Goal: Use online tool/utility: Utilize a website feature to perform a specific function

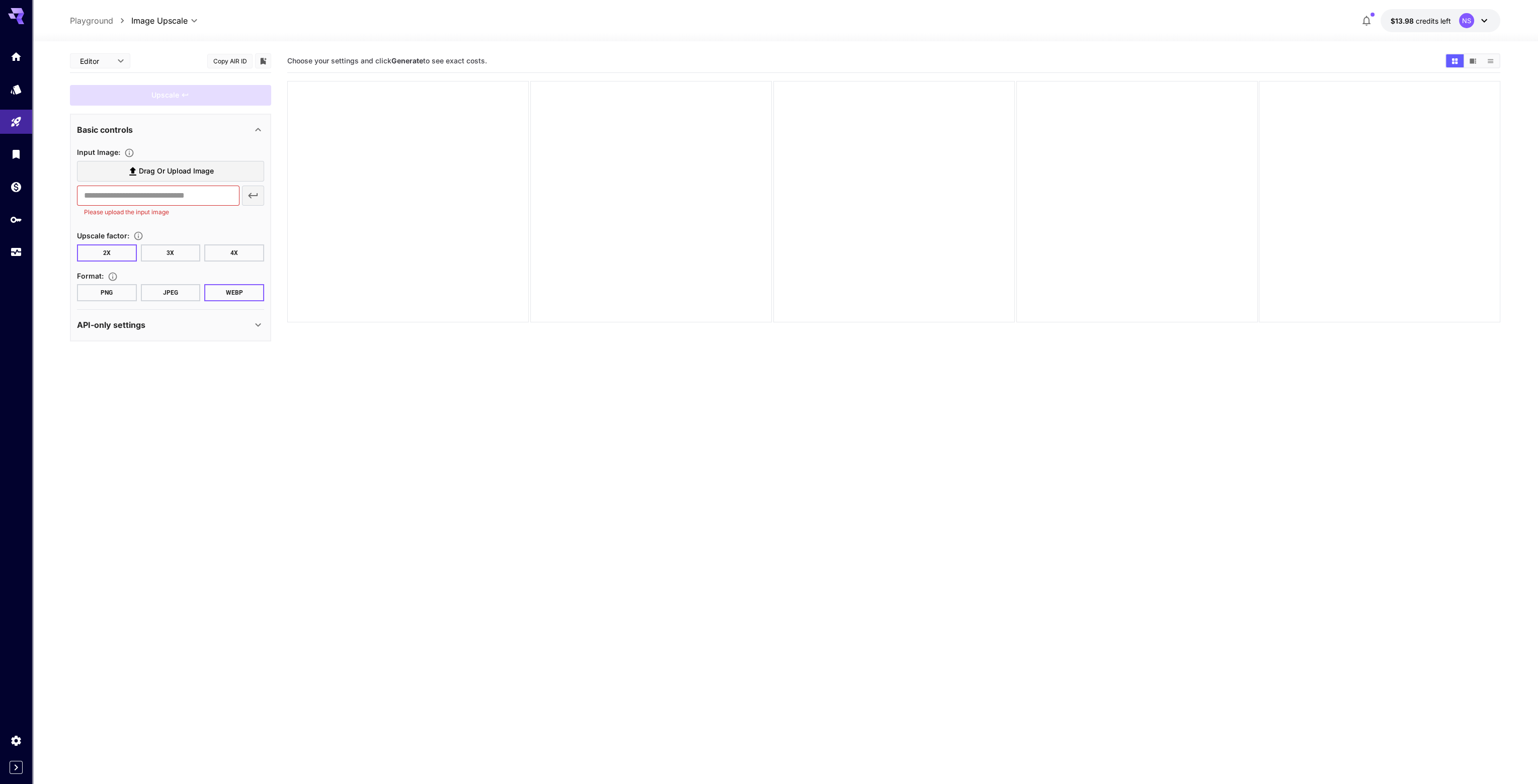
click at [238, 175] on label "Drag or upload image" at bounding box center [170, 171] width 187 height 21
click at [0, 0] on input "Drag or upload image" at bounding box center [0, 0] width 0 height 0
type input "**********"
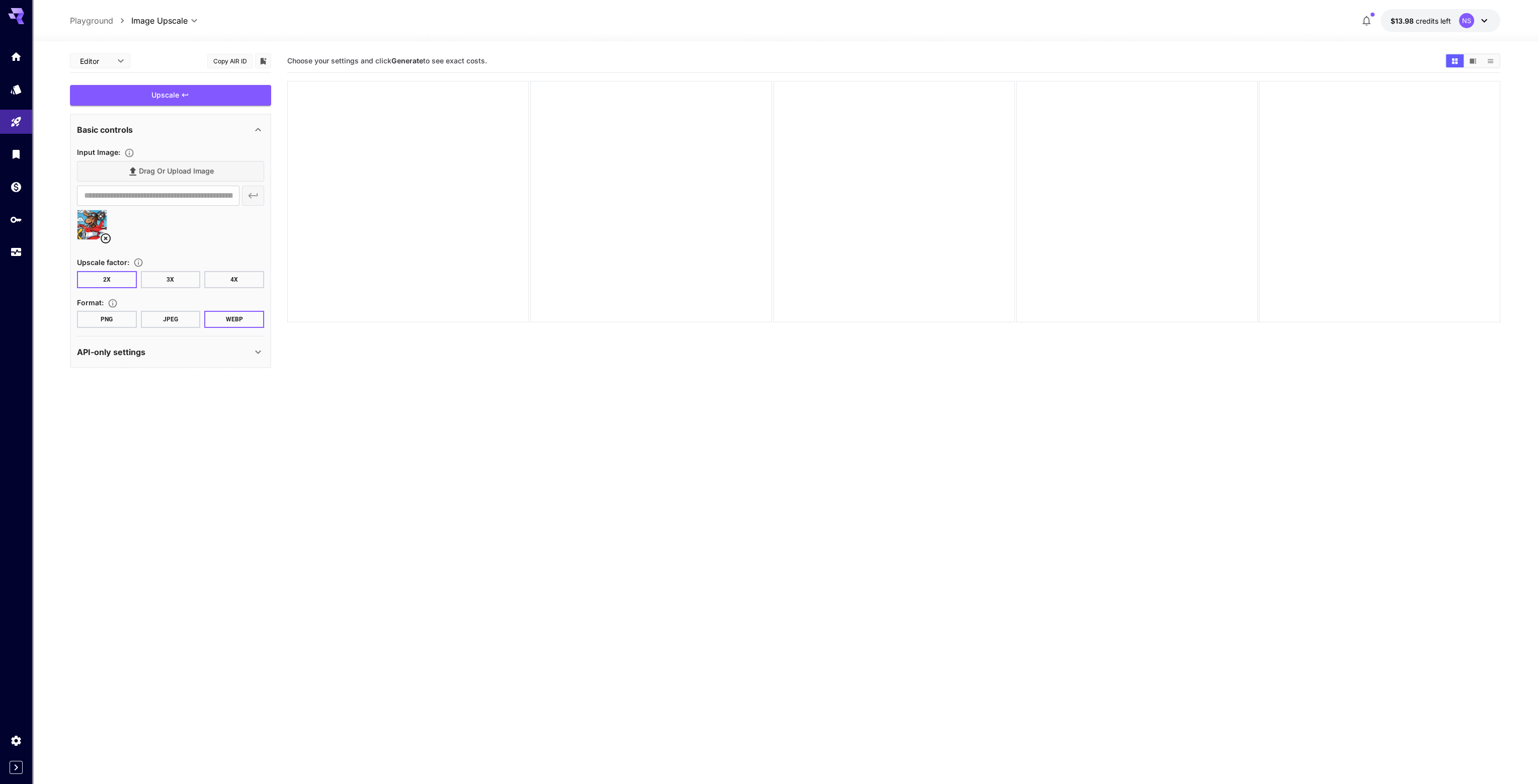
click at [113, 322] on button "PNG" at bounding box center [107, 319] width 60 height 17
click at [212, 91] on div "Upscale" at bounding box center [171, 96] width 201 height 21
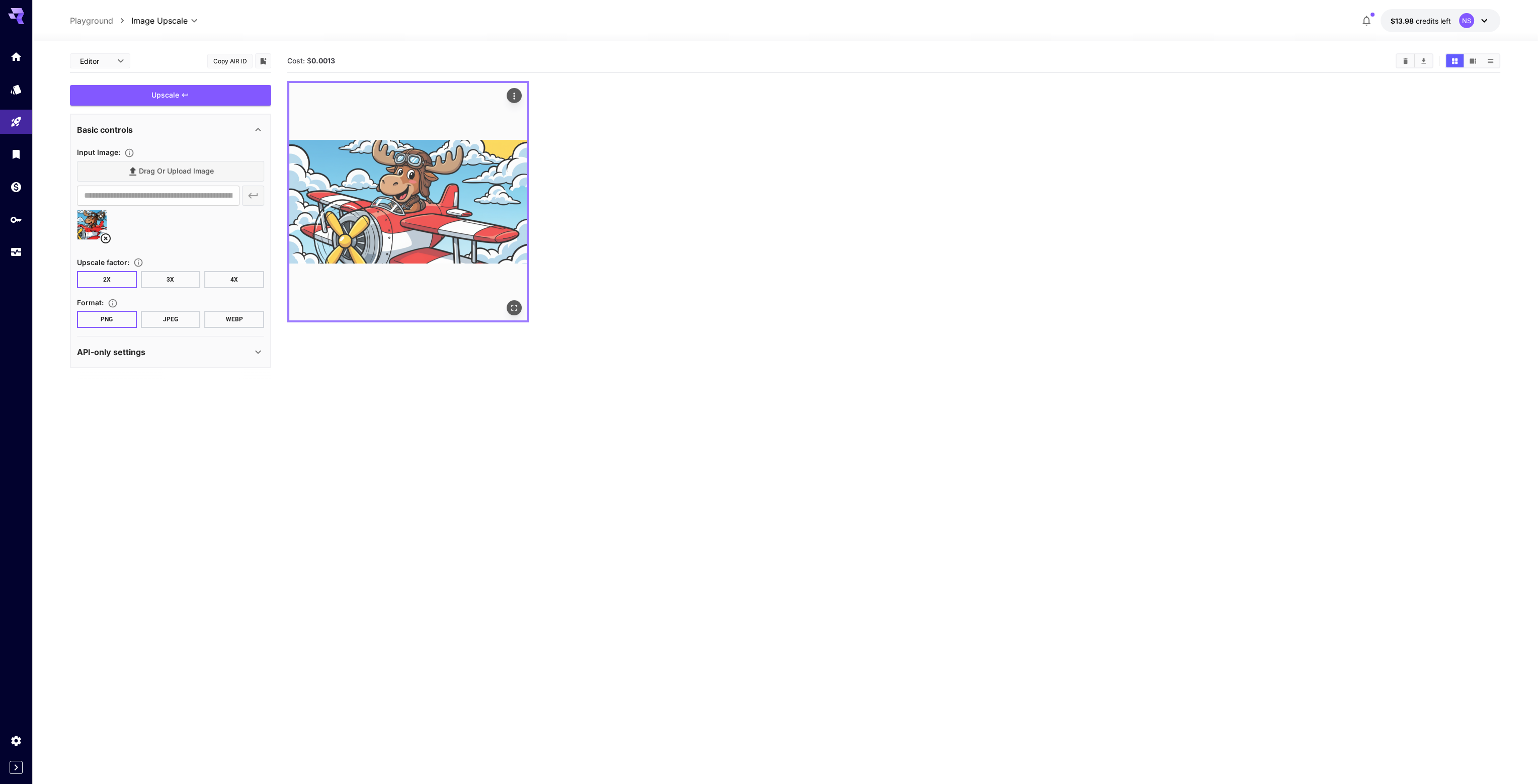
click at [519, 91] on button "Actions" at bounding box center [514, 95] width 15 height 15
click at [516, 97] on icon "Actions" at bounding box center [514, 96] width 10 height 10
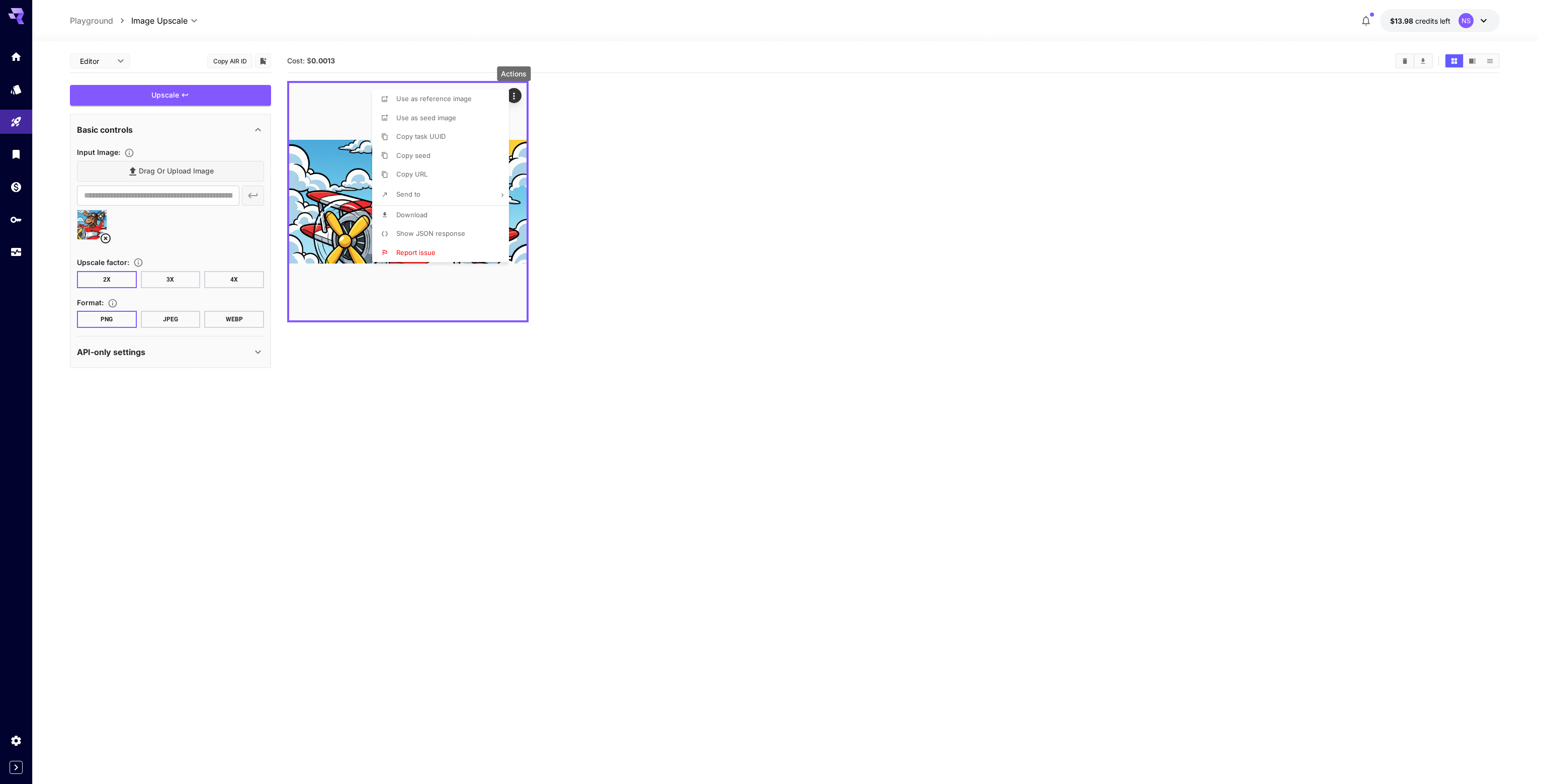
click at [423, 214] on span "Download" at bounding box center [412, 214] width 31 height 8
click at [993, 290] on div at bounding box center [772, 392] width 1545 height 784
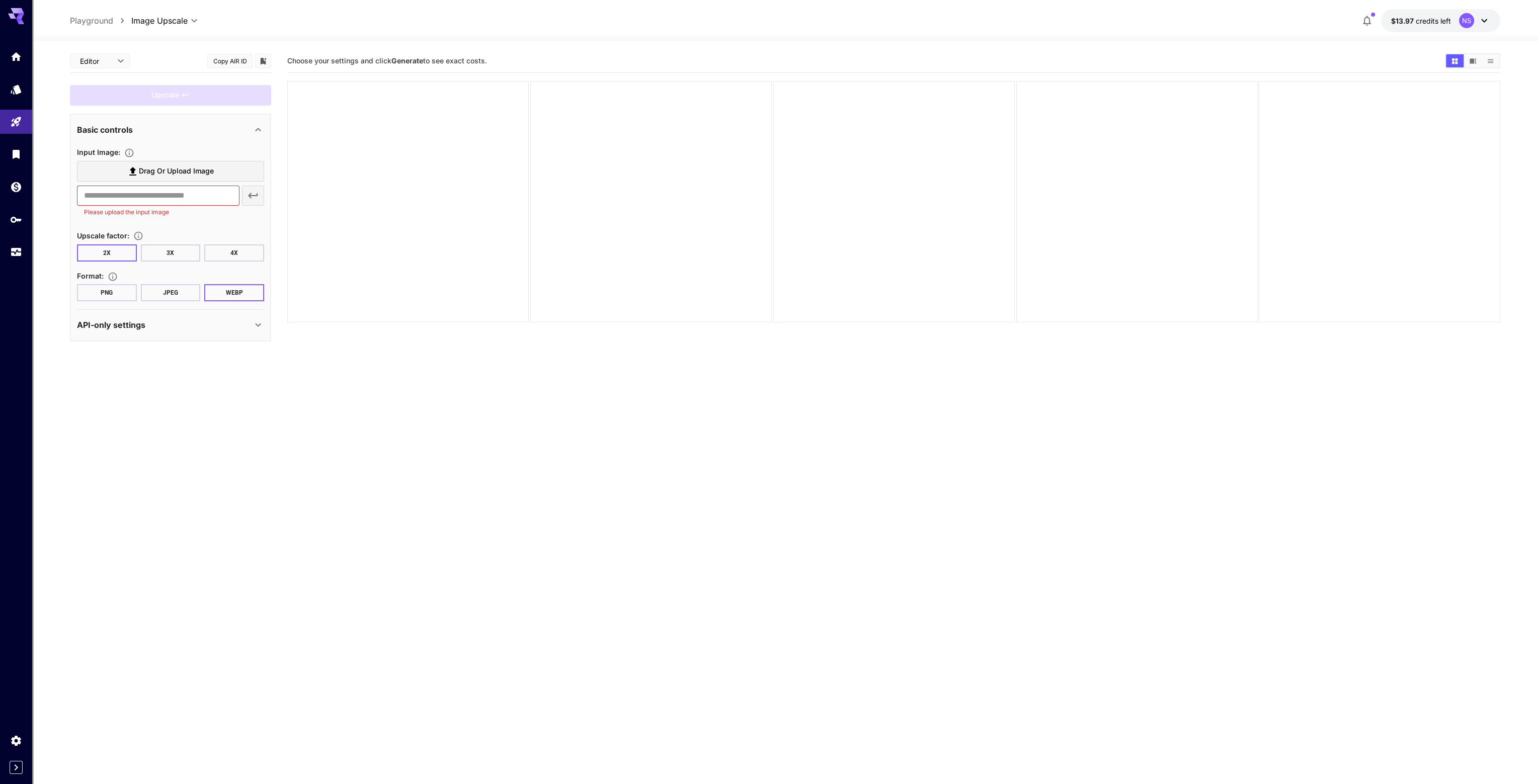
click at [196, 175] on span "Drag or upload image" at bounding box center [176, 171] width 75 height 13
click at [0, 0] on input "Drag or upload image" at bounding box center [0, 0] width 0 height 0
click at [107, 327] on button "PNG" at bounding box center [107, 331] width 60 height 17
type input "**********"
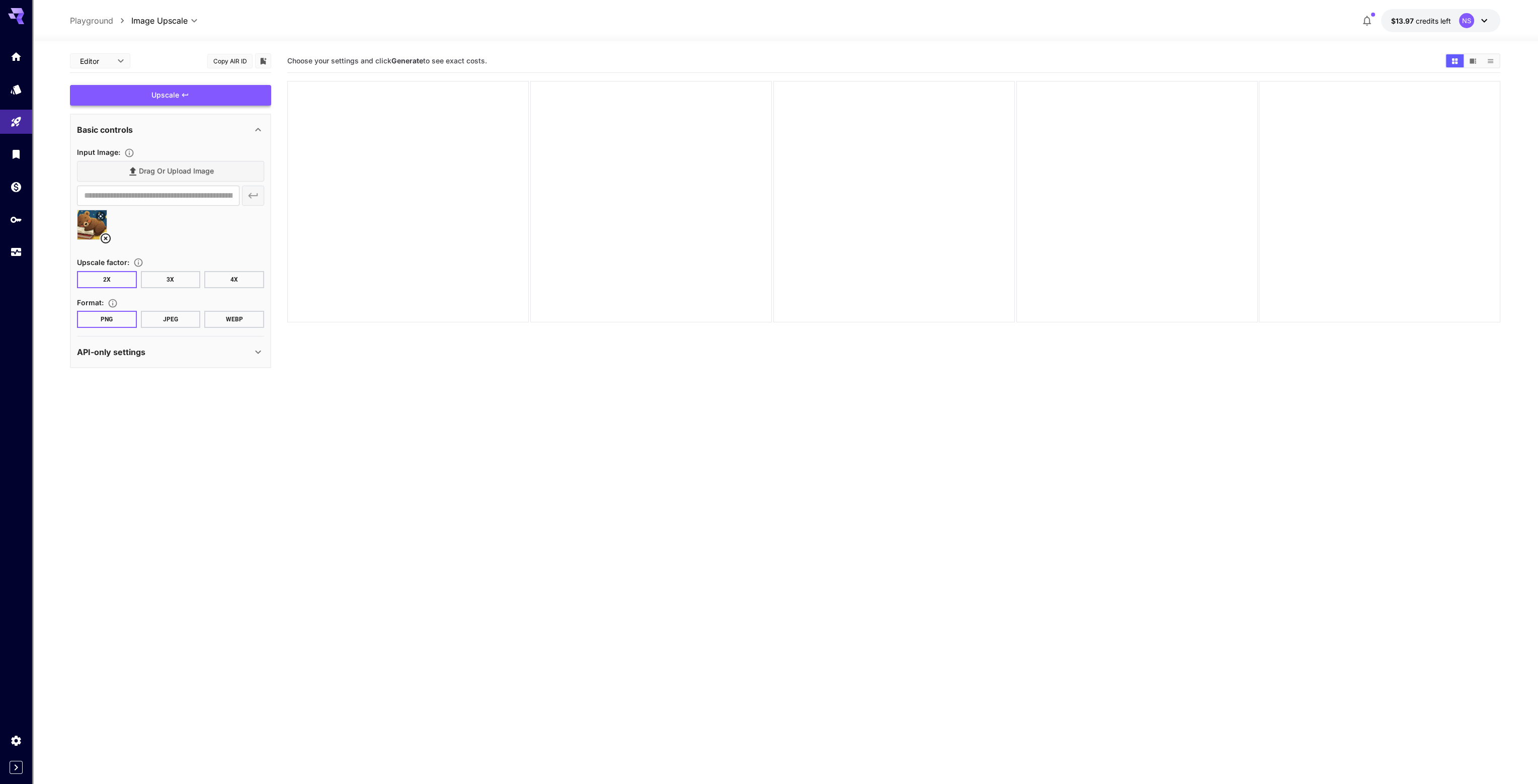
click at [209, 91] on div "Upscale" at bounding box center [171, 96] width 201 height 21
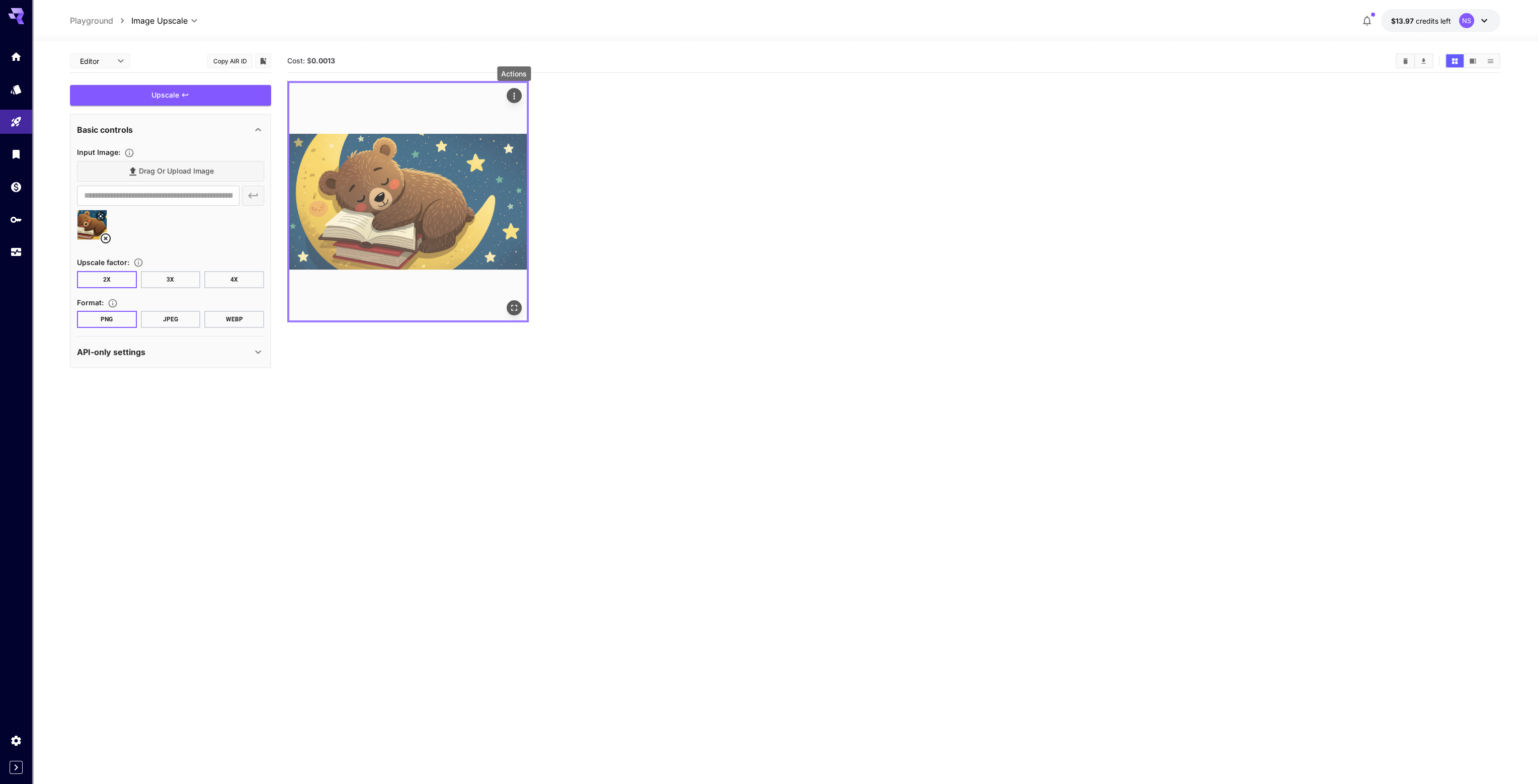
click at [513, 99] on icon "Actions" at bounding box center [514, 96] width 10 height 10
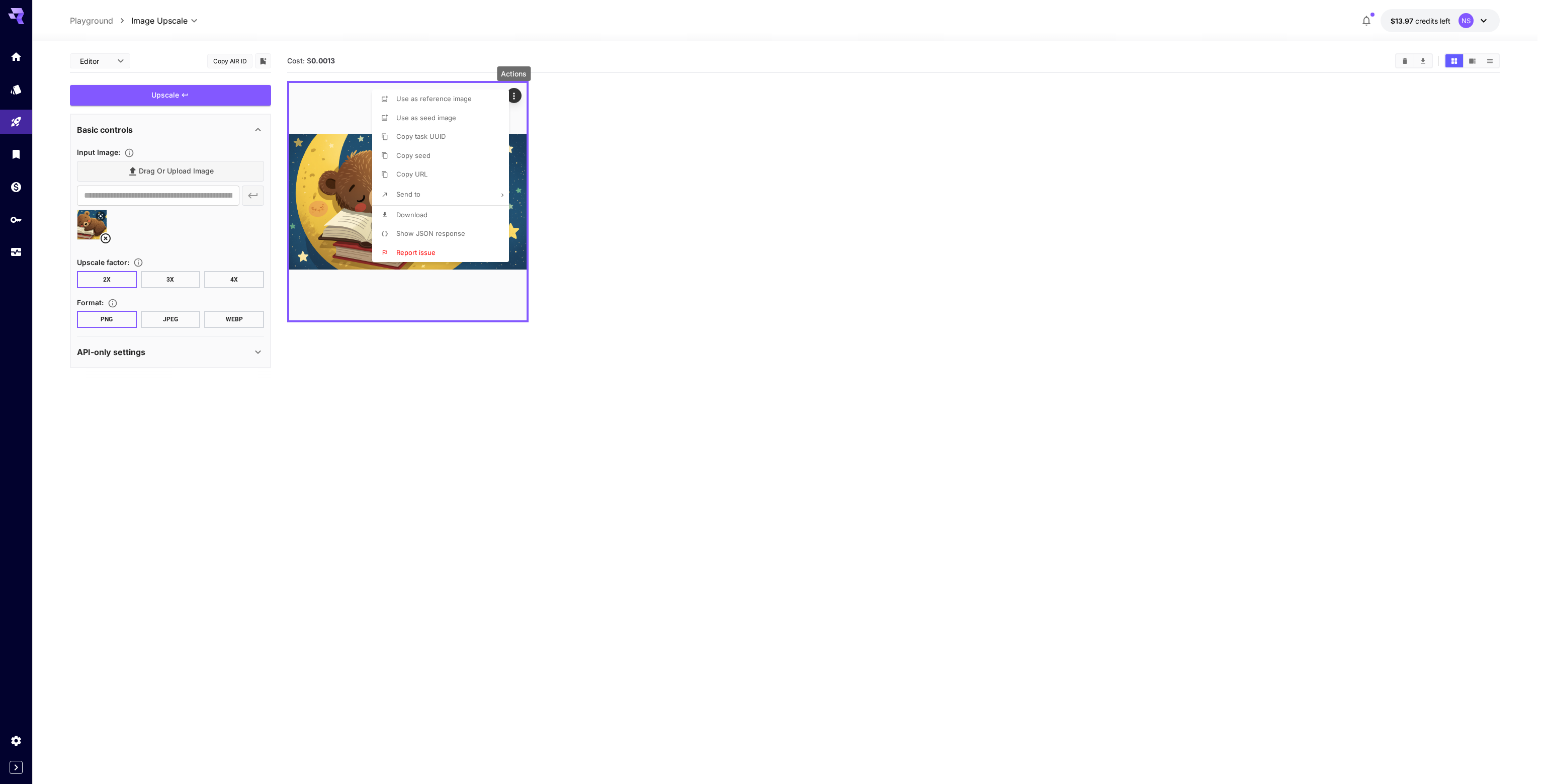
click at [435, 217] on li "Download" at bounding box center [444, 215] width 143 height 19
click at [714, 294] on div at bounding box center [772, 392] width 1545 height 784
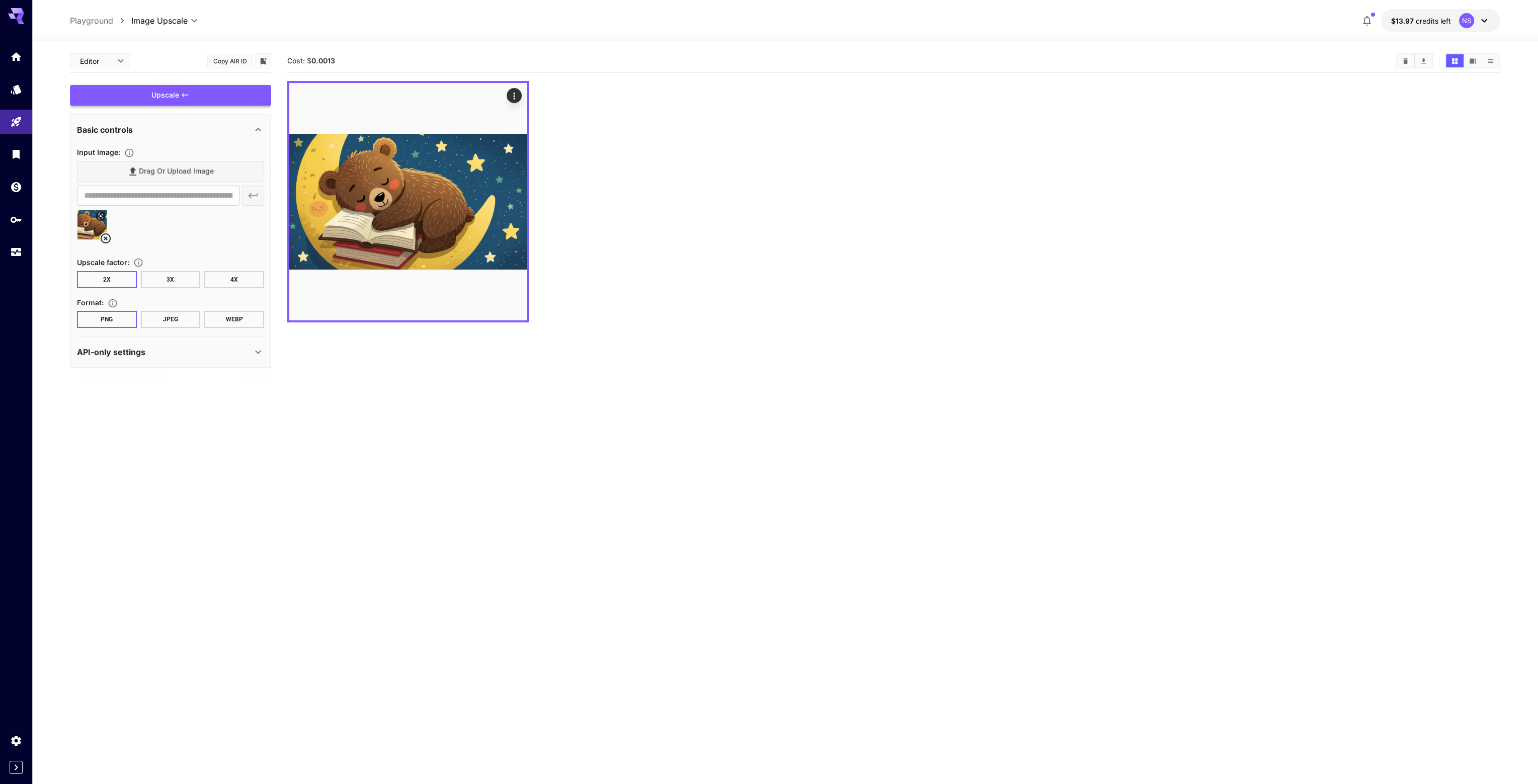
click at [191, 94] on div "Upscale" at bounding box center [171, 96] width 201 height 21
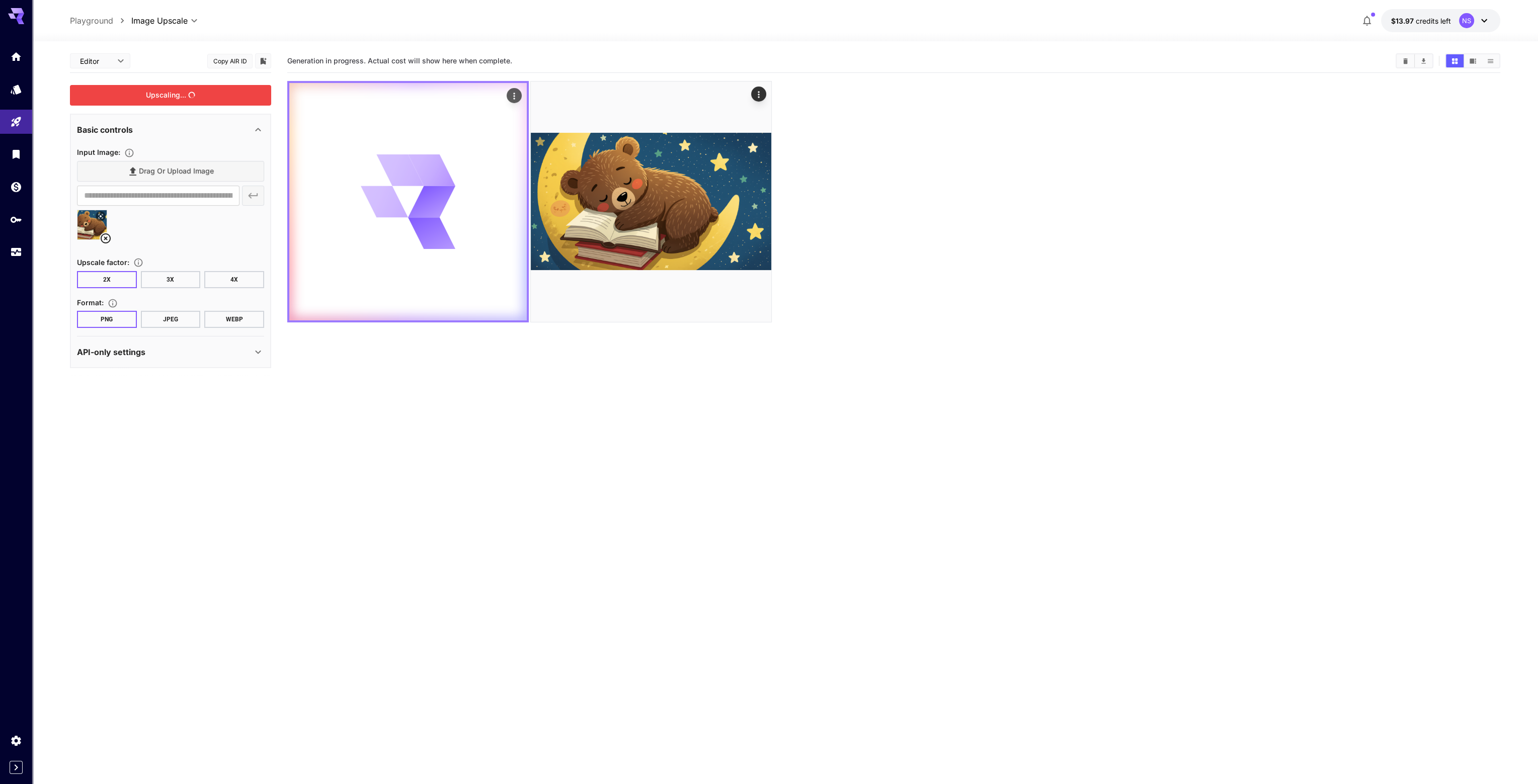
click at [511, 94] on icon "Actions" at bounding box center [514, 96] width 10 height 10
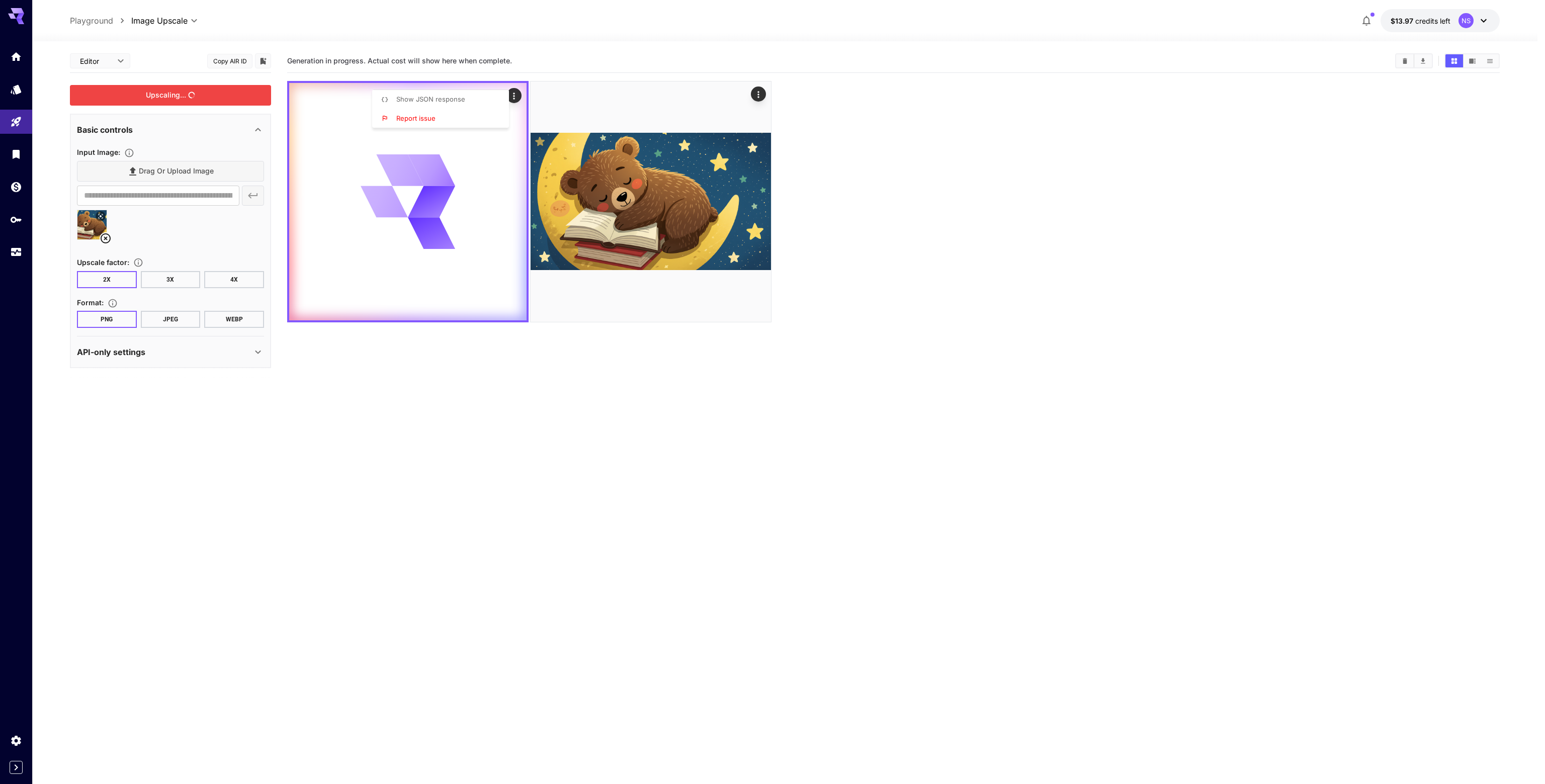
click at [553, 428] on div at bounding box center [772, 392] width 1545 height 784
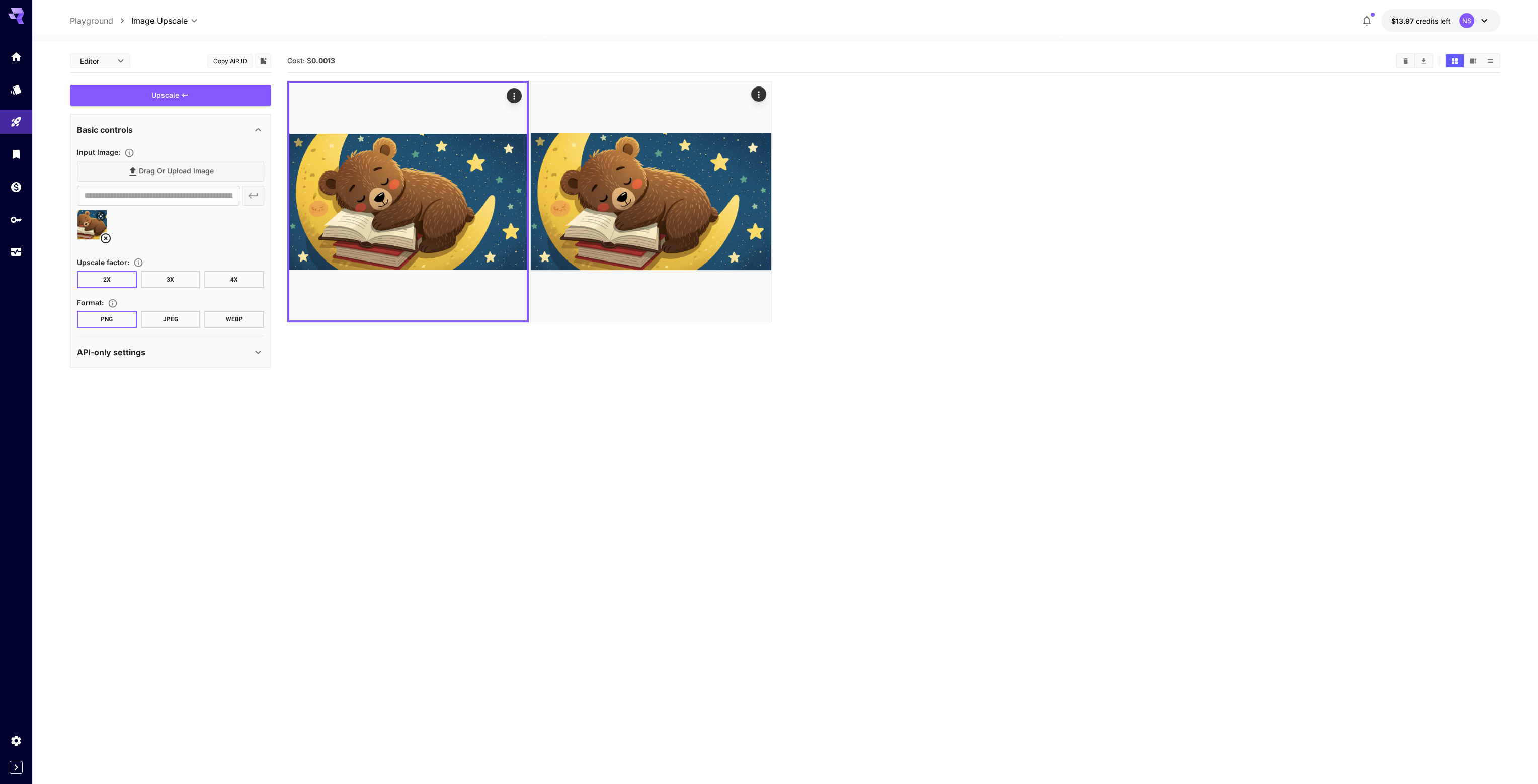
click at [207, 169] on div "Drag or upload image" at bounding box center [170, 171] width 187 height 21
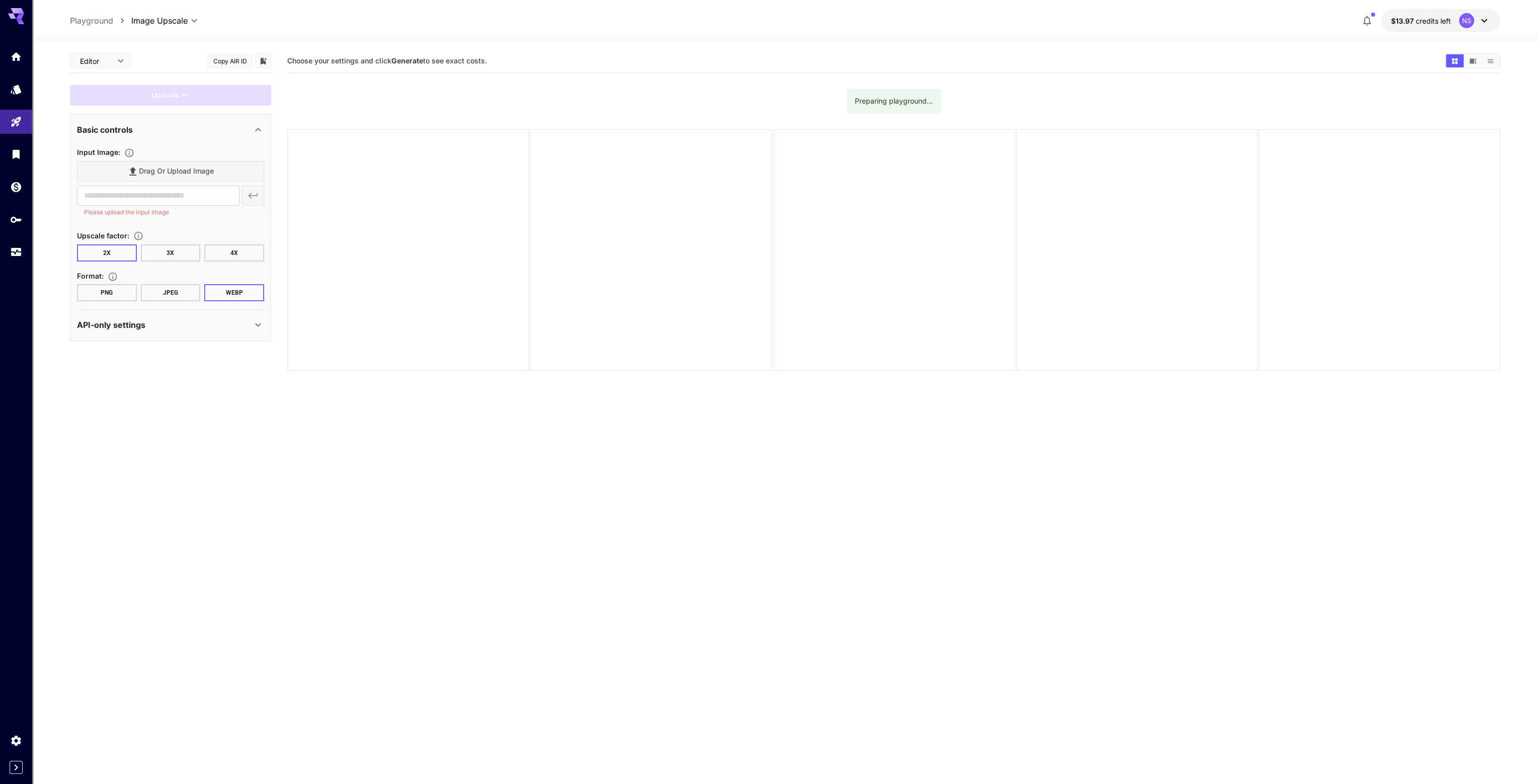
click at [172, 169] on div "Drag or upload image" at bounding box center [170, 171] width 187 height 21
click at [140, 166] on span "Drag or upload image" at bounding box center [176, 171] width 75 height 13
click at [0, 0] on input "Drag or upload image" at bounding box center [0, 0] width 0 height 0
type input "**********"
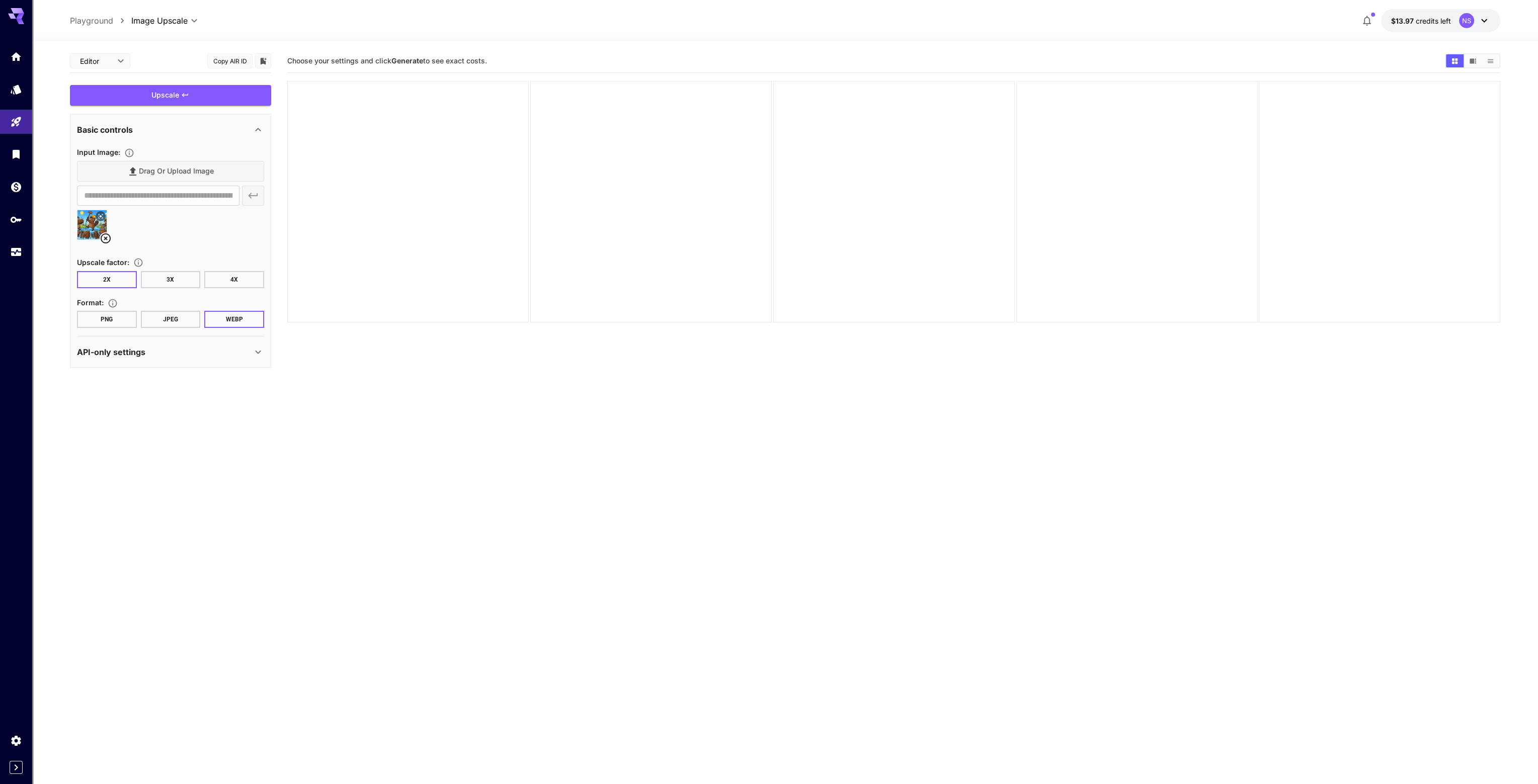
click at [105, 320] on button "PNG" at bounding box center [107, 319] width 60 height 17
click at [202, 96] on div "Upscale" at bounding box center [171, 96] width 201 height 21
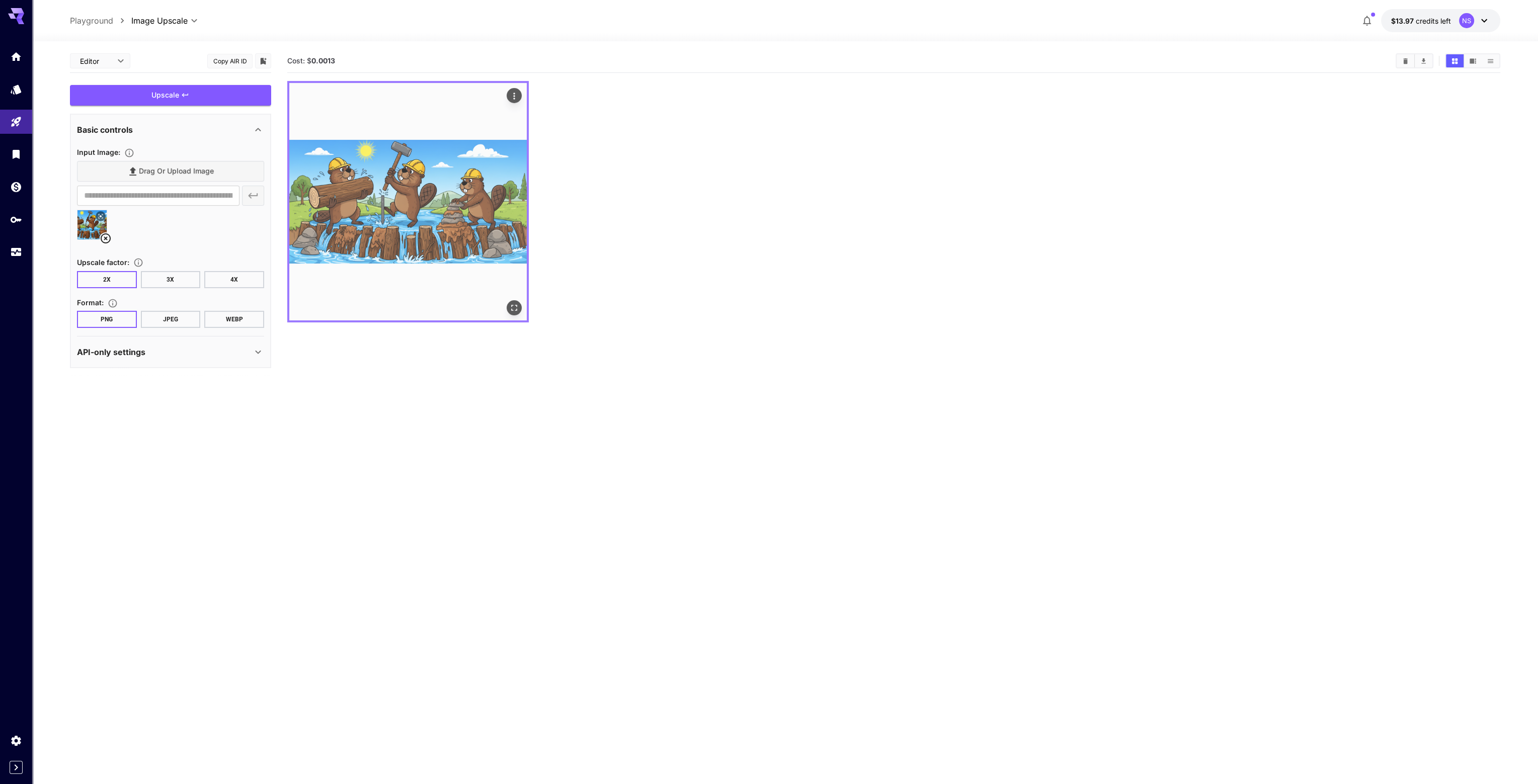
click at [519, 97] on button "Actions" at bounding box center [514, 95] width 15 height 15
click at [514, 98] on icon "Actions" at bounding box center [514, 96] width 1 height 7
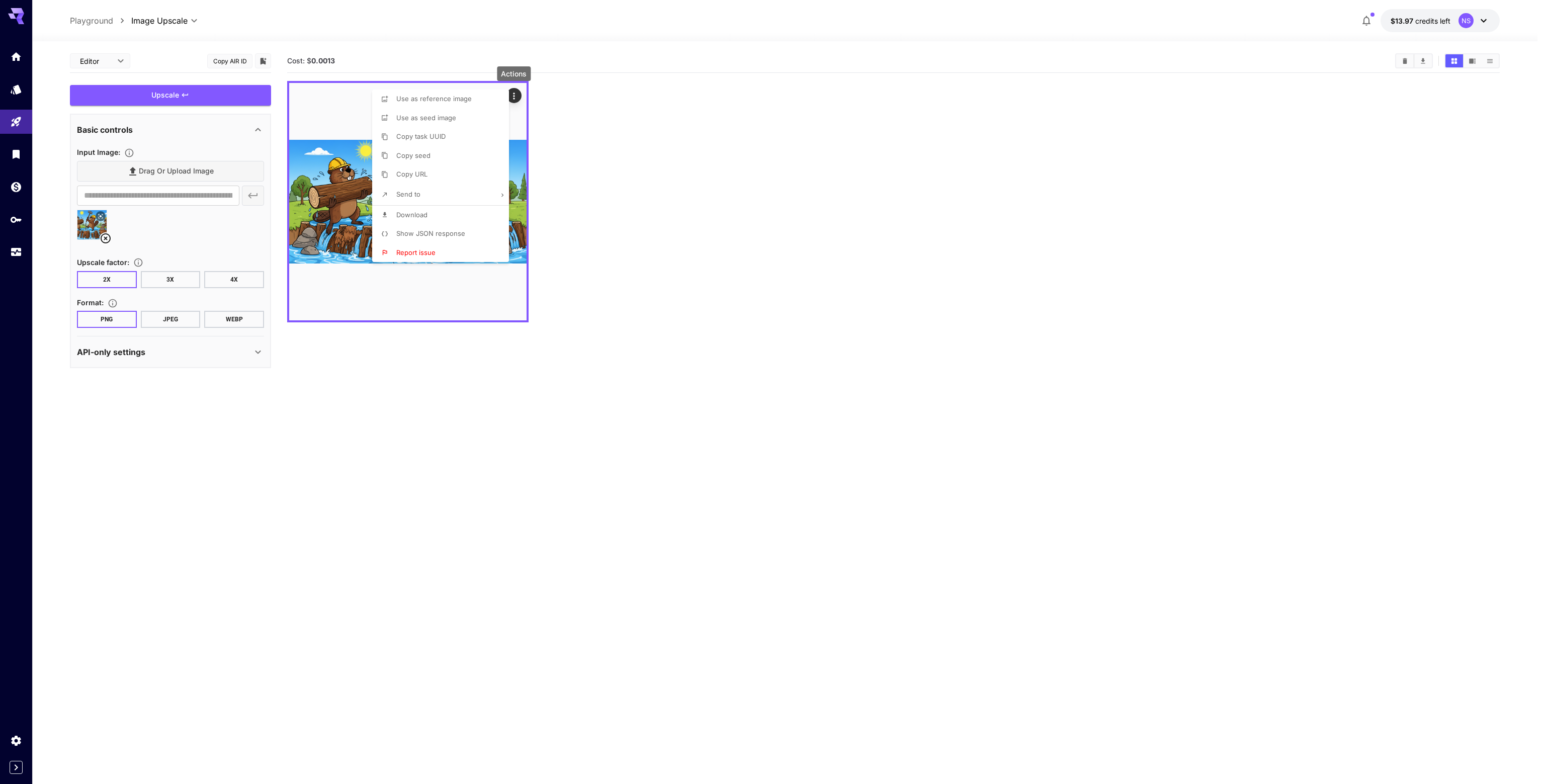
click at [436, 212] on li "Download" at bounding box center [444, 215] width 143 height 19
click at [774, 291] on div at bounding box center [772, 392] width 1545 height 784
